Goal: Task Accomplishment & Management: Complete application form

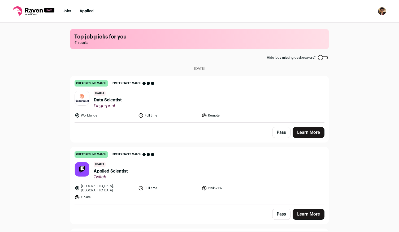
click at [238, 109] on link "great resume match You meet the must-have requirements, the nice-to-have requir…" at bounding box center [199, 99] width 258 height 46
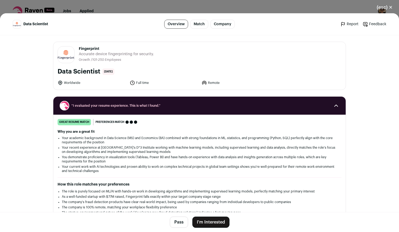
click at [214, 220] on button "I'm Interested" at bounding box center [210, 222] width 37 height 11
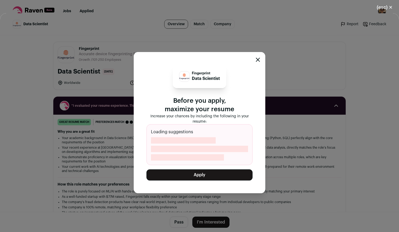
click at [220, 174] on button "Apply" at bounding box center [199, 174] width 106 height 11
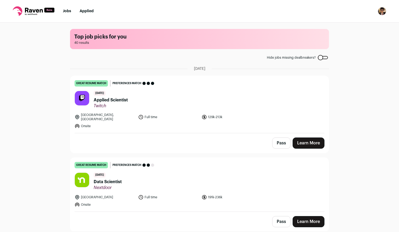
click at [272, 115] on div "[GEOGRAPHIC_DATA], [GEOGRAPHIC_DATA] Full time 129k-213k Onsite" at bounding box center [200, 121] width 250 height 16
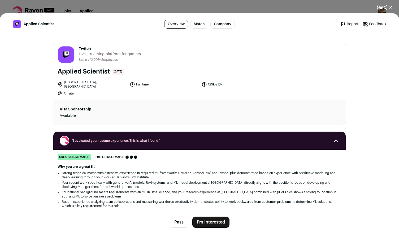
click at [221, 220] on button "I'm Interested" at bounding box center [210, 222] width 37 height 11
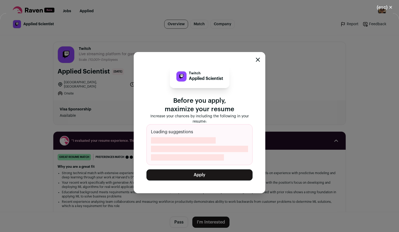
click at [259, 59] on icon "Close modal" at bounding box center [258, 60] width 4 height 4
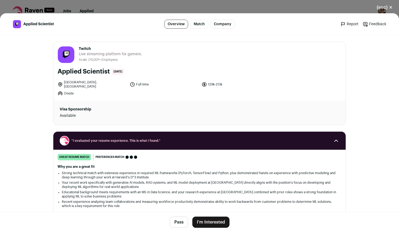
click at [390, 9] on button "(esc) ✕" at bounding box center [384, 8] width 29 height 12
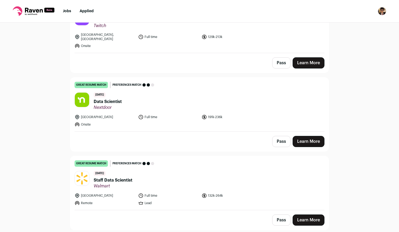
scroll to position [106, 0]
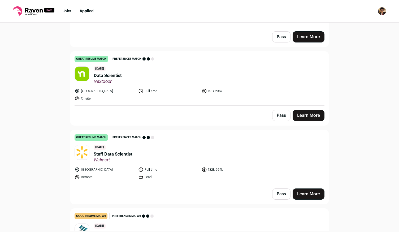
click at [220, 94] on ul "[GEOGRAPHIC_DATA] Full time 191k-236k Onsite" at bounding box center [169, 94] width 188 height 13
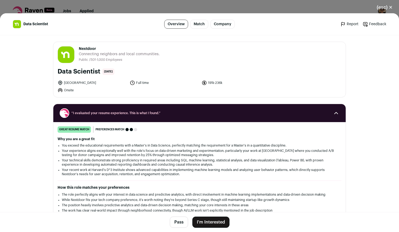
click at [216, 221] on button "I'm Interested" at bounding box center [210, 222] width 37 height 11
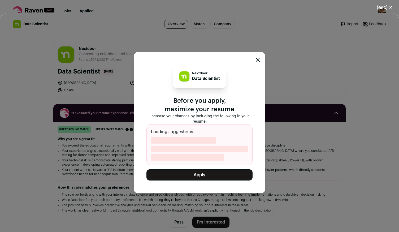
click at [225, 179] on button "Apply" at bounding box center [199, 174] width 106 height 11
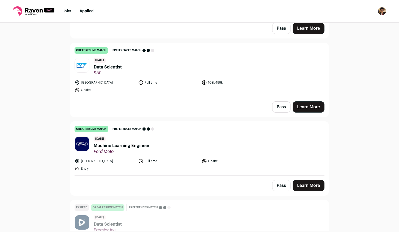
scroll to position [1327, 0]
